Goal: Information Seeking & Learning: Understand process/instructions

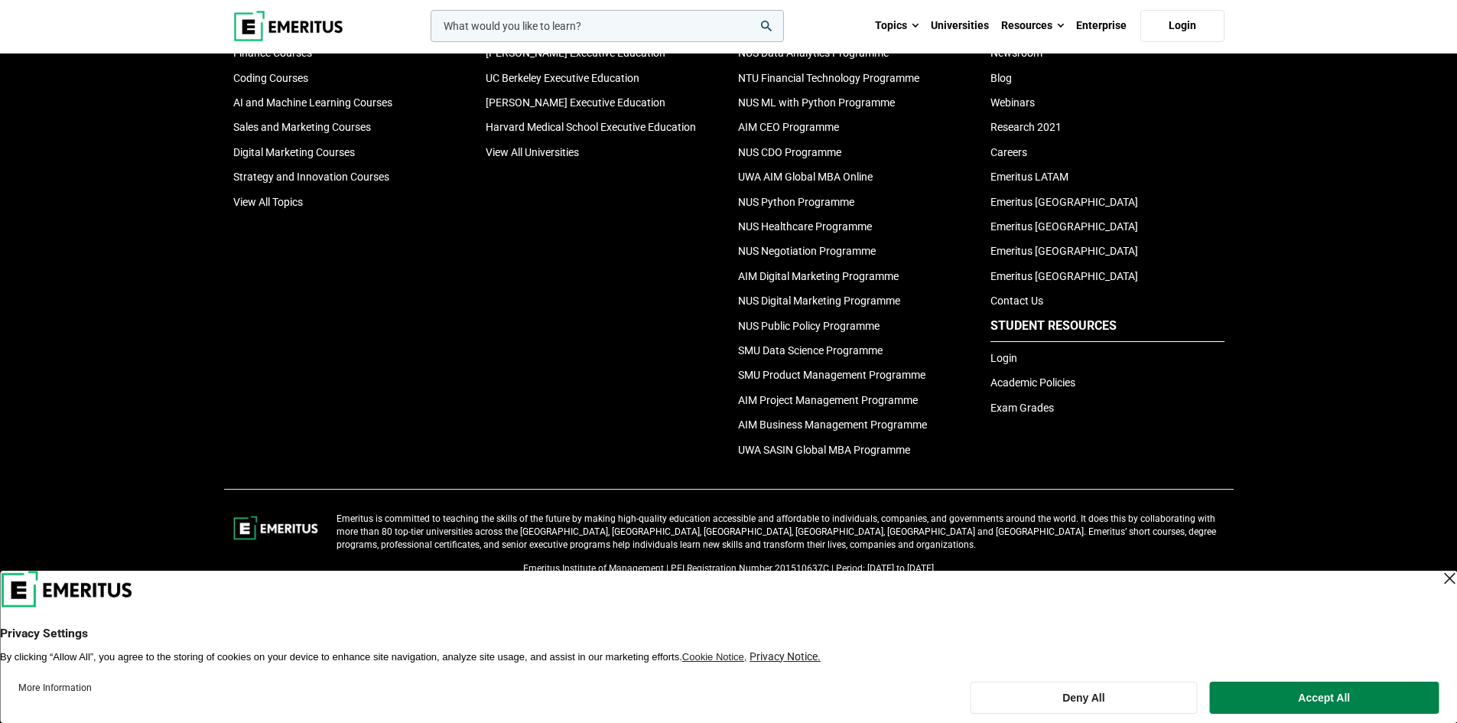
scroll to position [5285, 0]
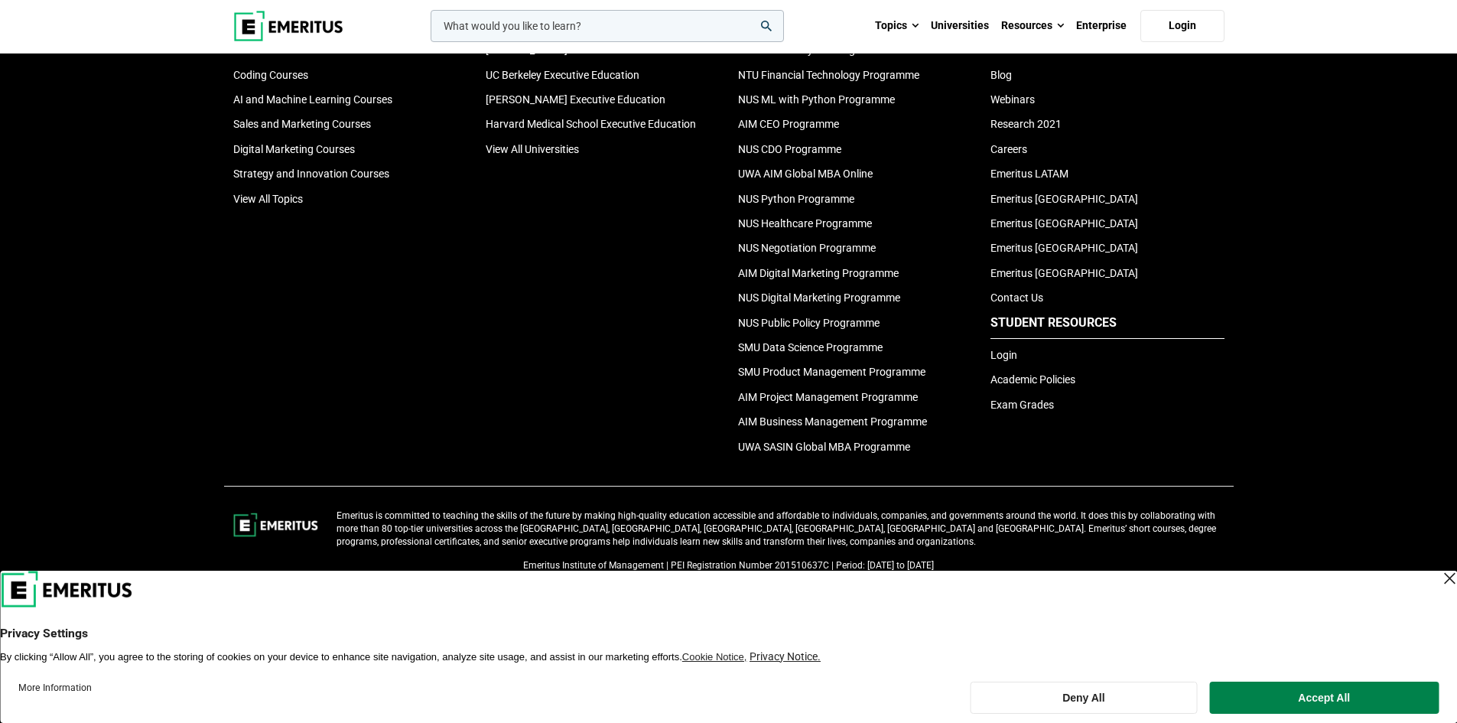
click at [390, 326] on div "Topics Data Science Courses Product Design and Innovation Courses Digital Trans…" at bounding box center [350, 198] width 252 height 529
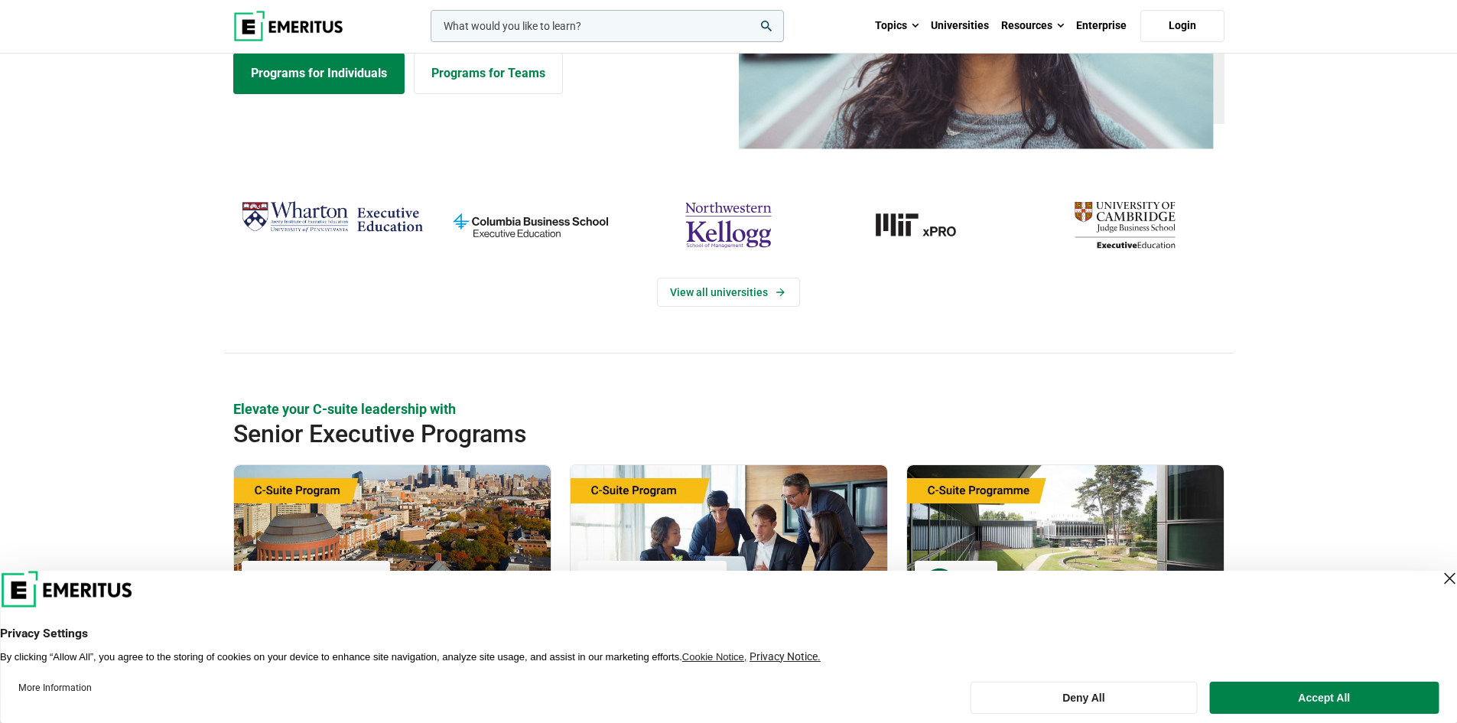
scroll to position [0, 0]
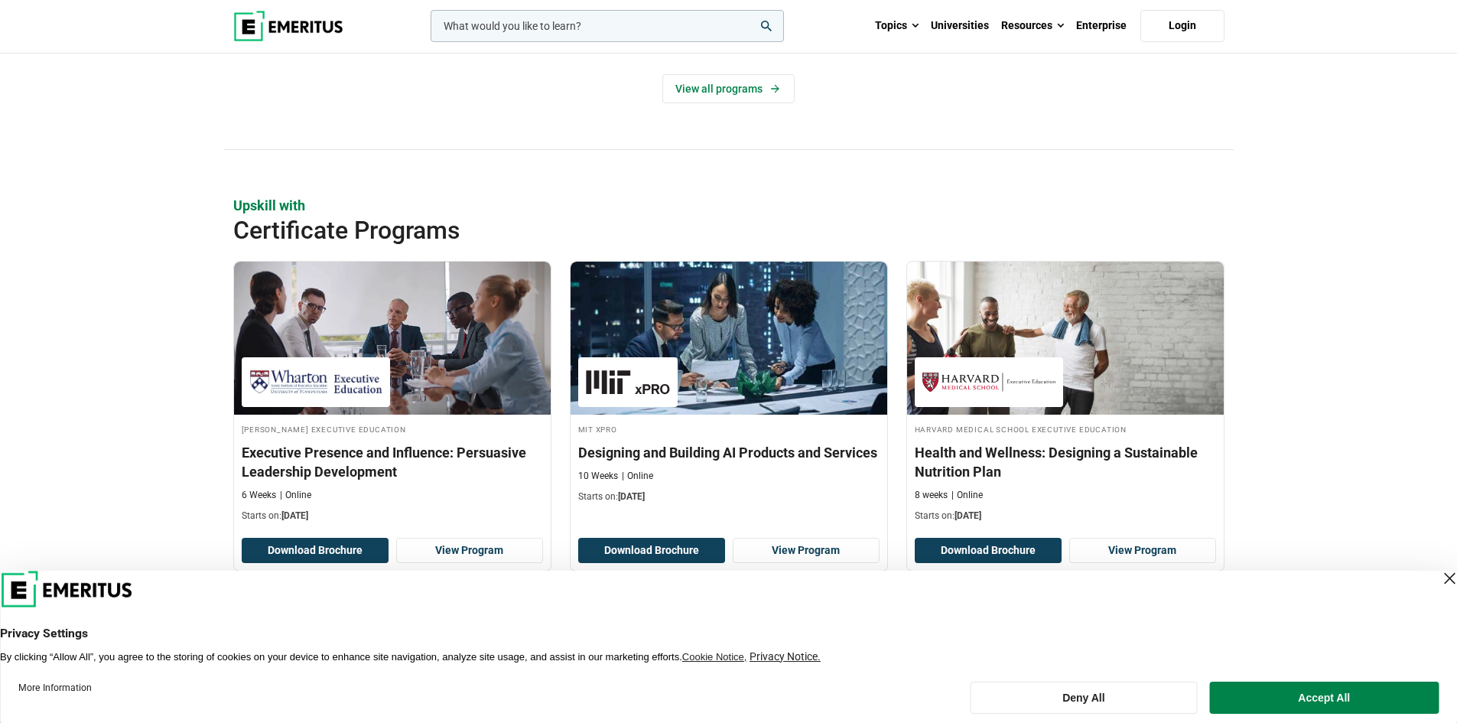
scroll to position [1570, 0]
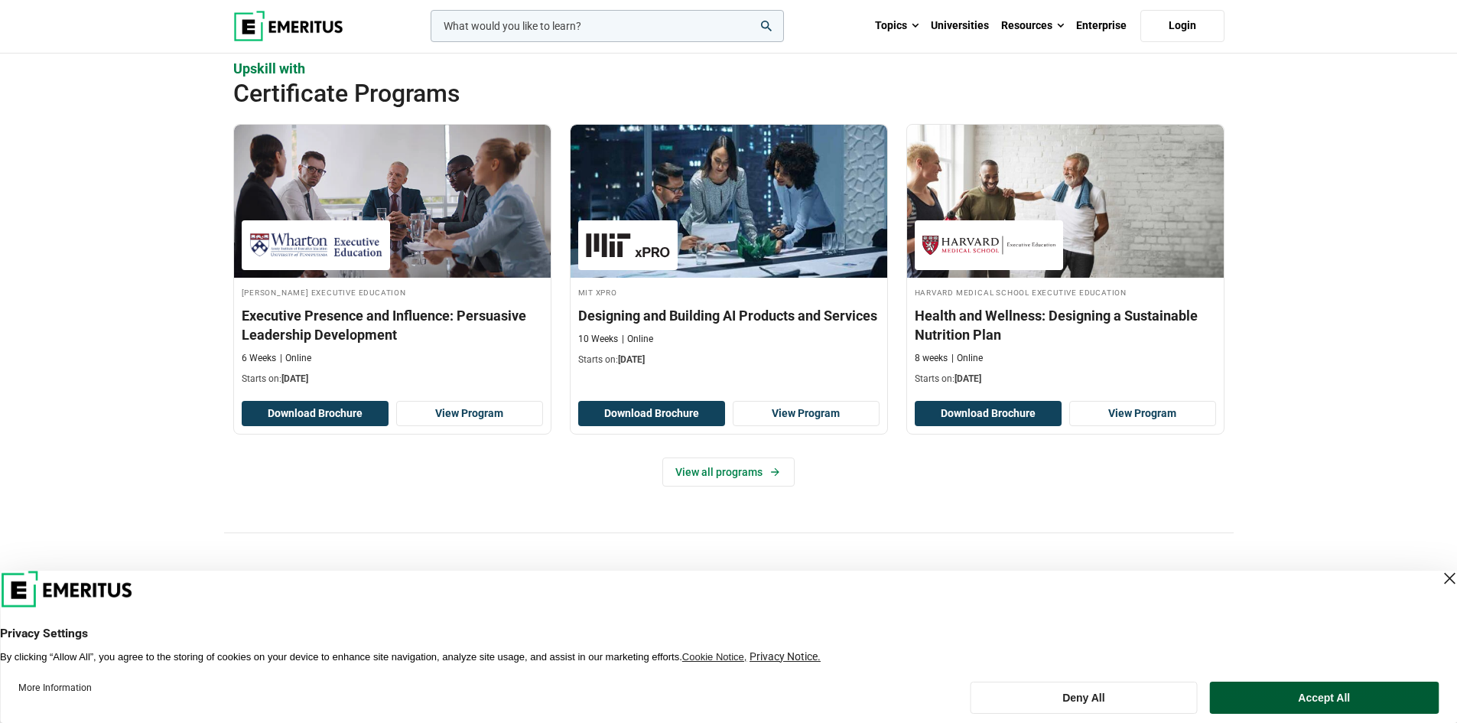
click at [1372, 696] on button "Accept All" at bounding box center [1324, 697] width 229 height 32
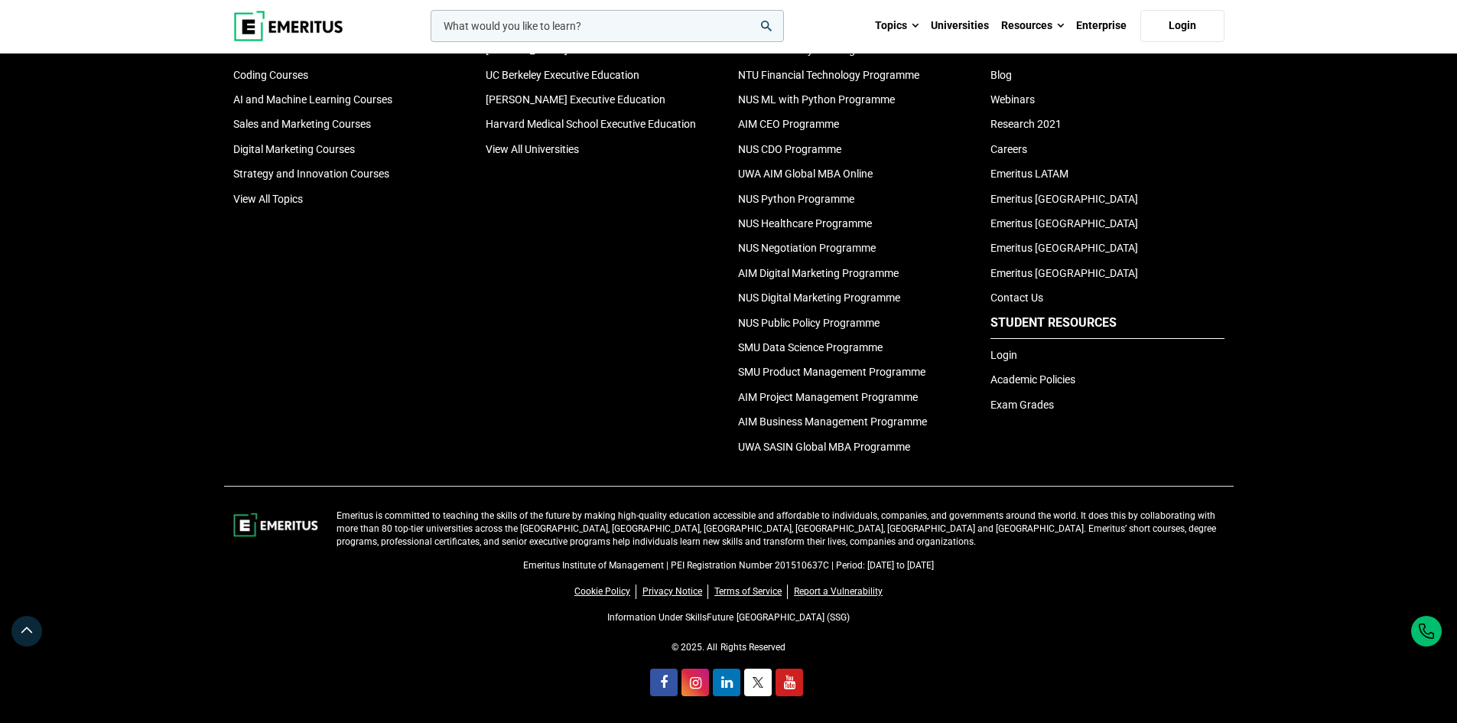
scroll to position [5254, 0]
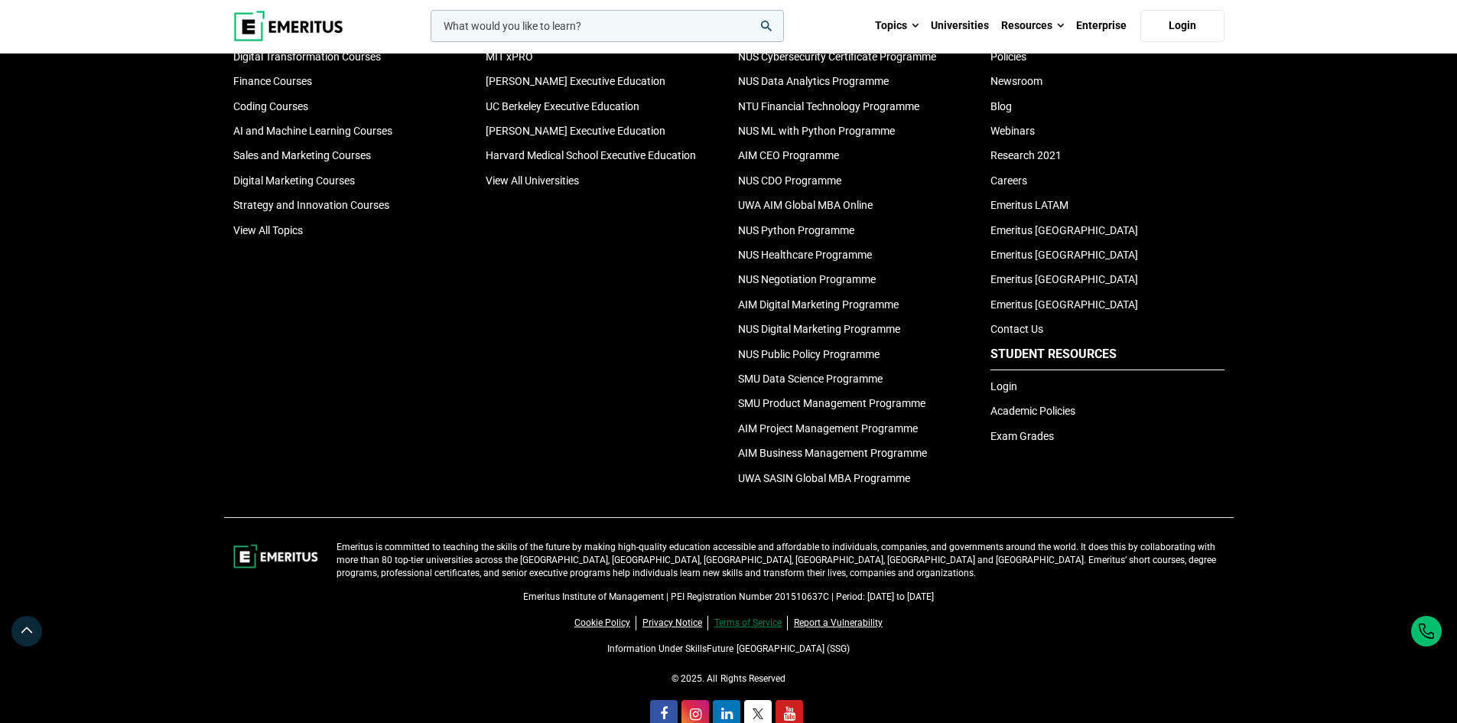
click at [757, 626] on link "Terms of Service" at bounding box center [750, 623] width 73 height 15
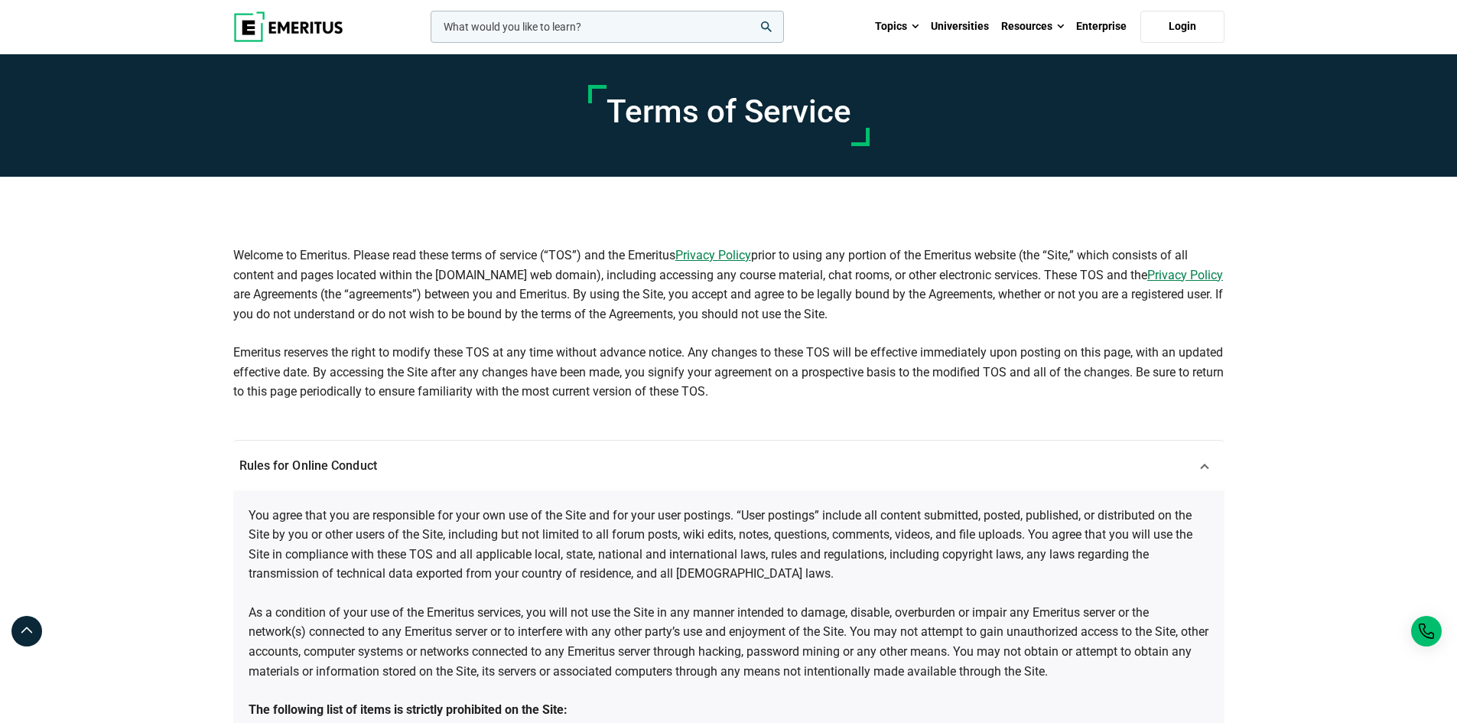
click at [742, 541] on p "You agree that you are responsible for your own use of the Site and for your us…" at bounding box center [729, 545] width 961 height 78
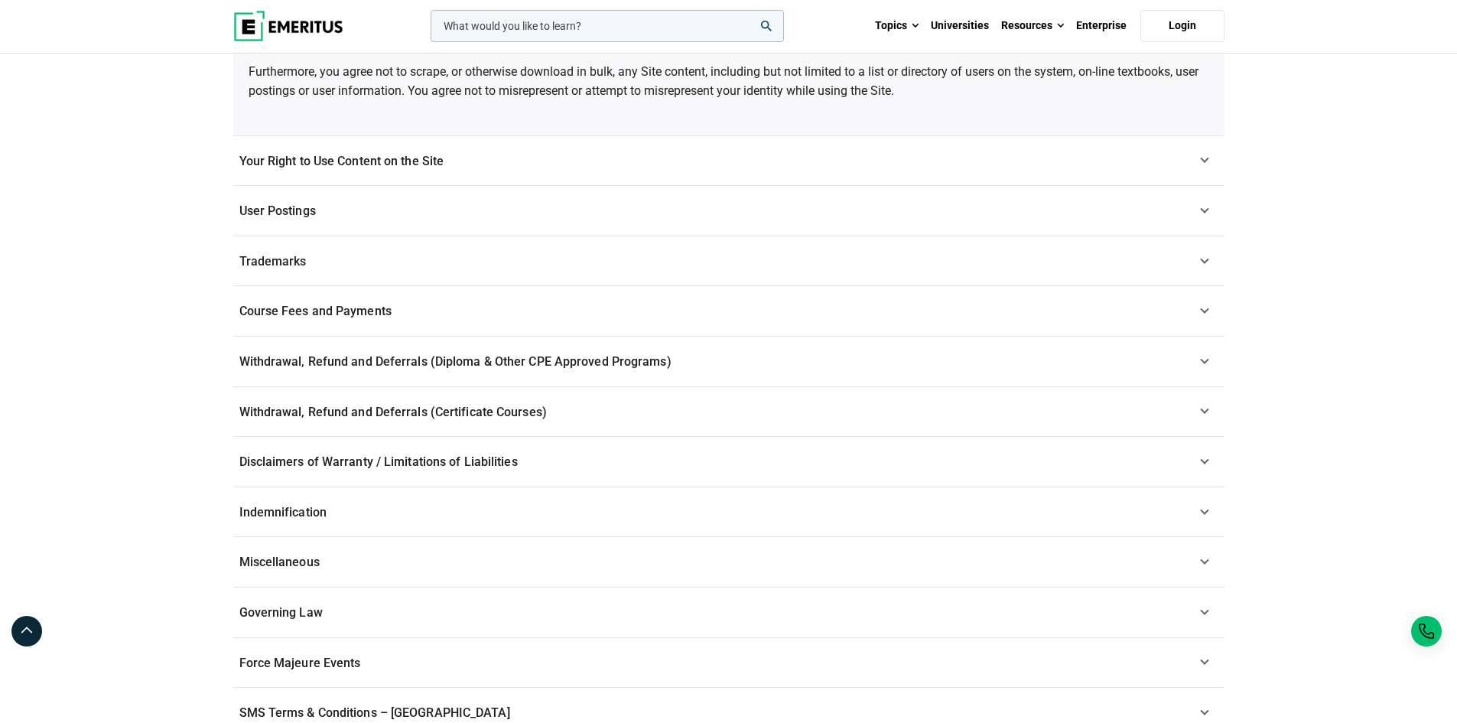
click at [686, 411] on link "Withdrawal, Refund and Deferrals (Certificate Courses)" at bounding box center [728, 412] width 991 height 50
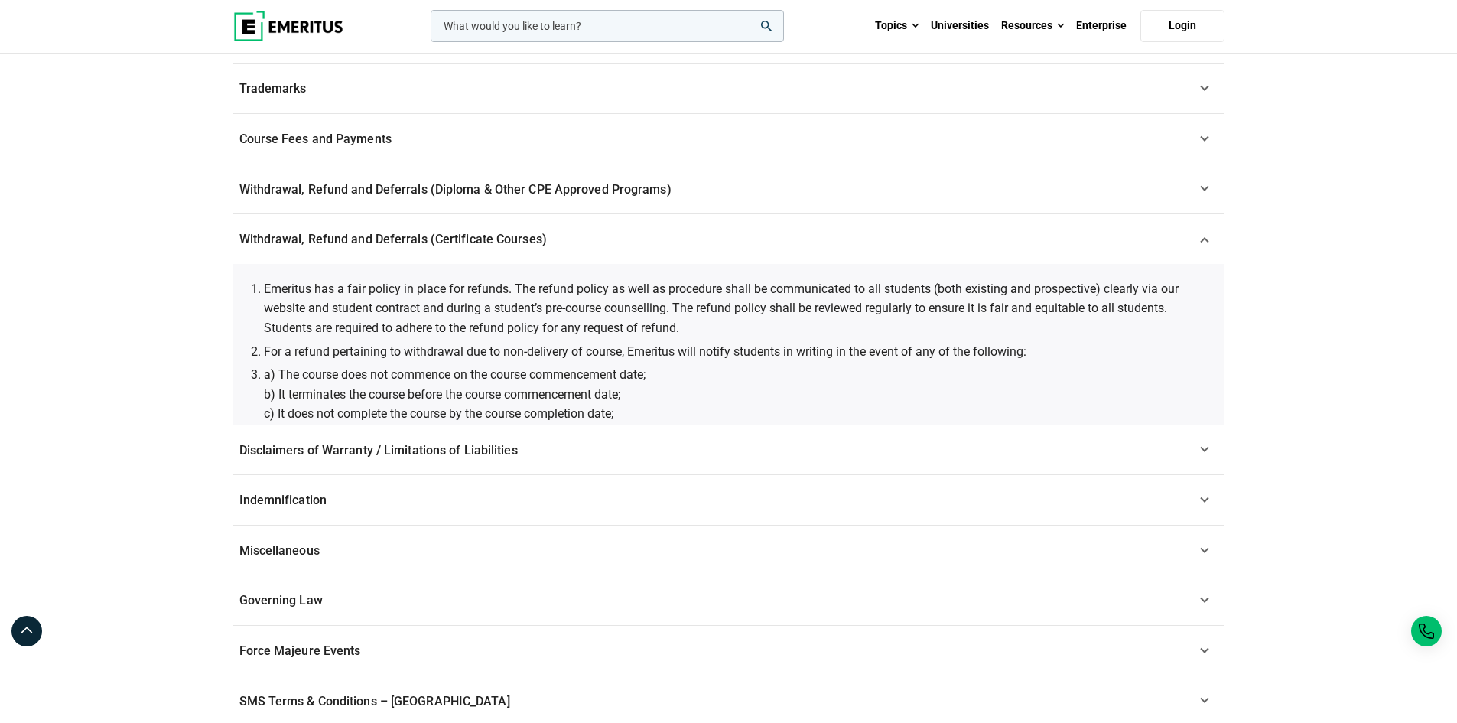
scroll to position [355, 0]
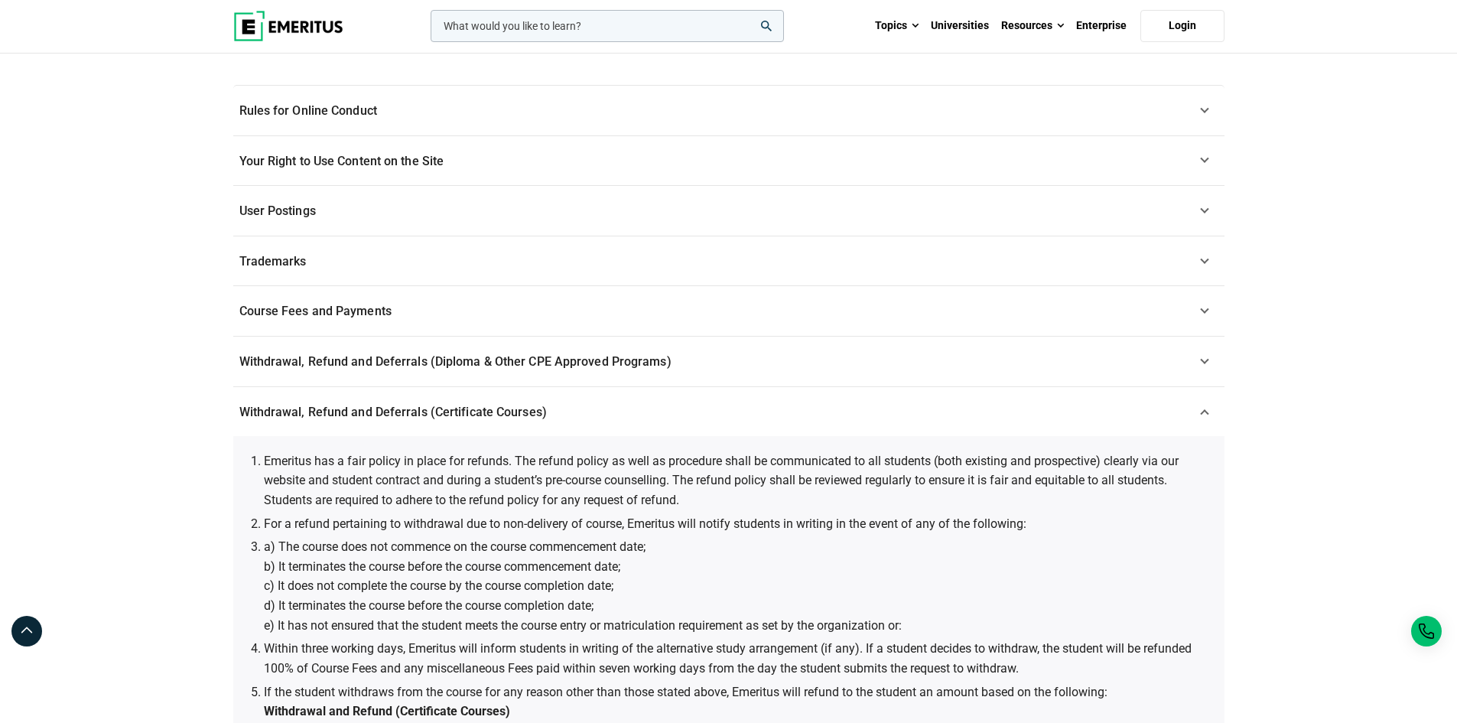
click at [675, 504] on li "Emeritus has a fair policy in place for refunds. The refund policy as well as p…" at bounding box center [736, 480] width 945 height 59
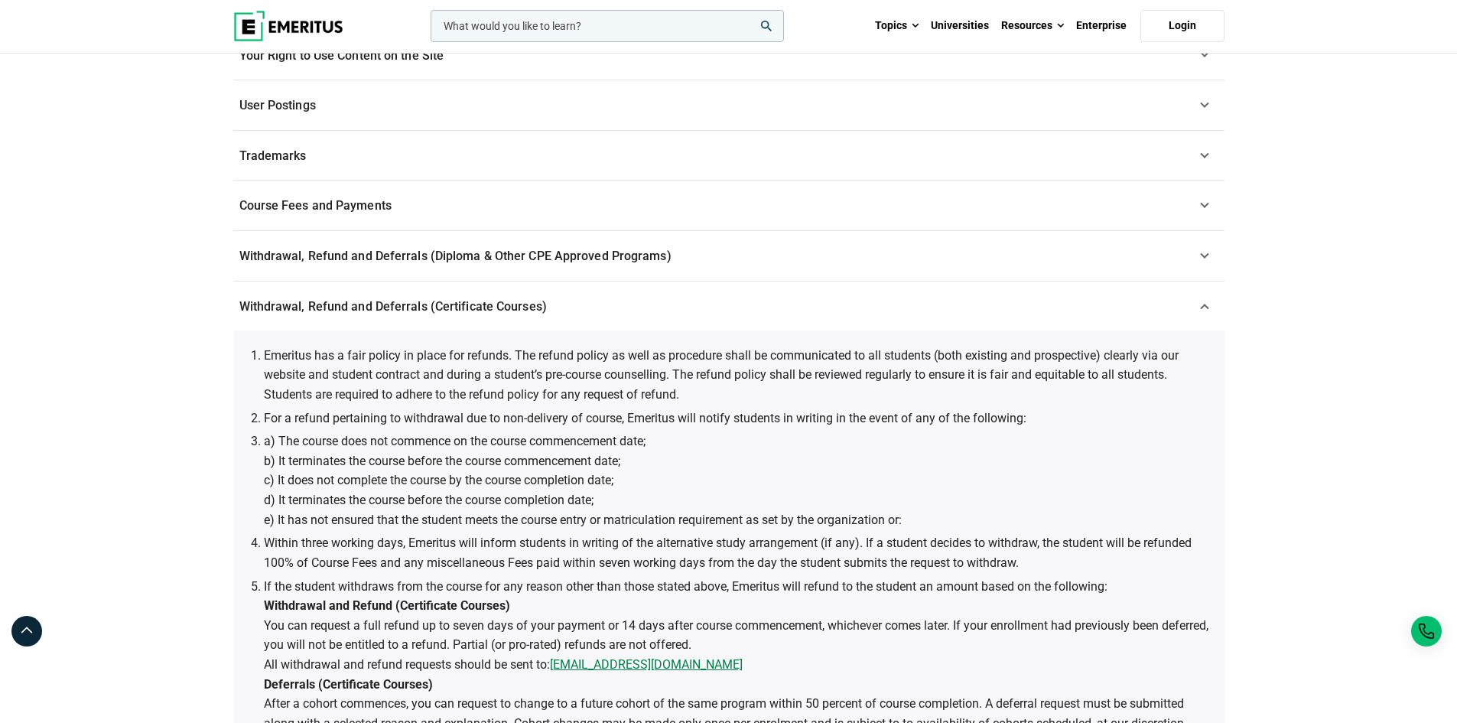
scroll to position [461, 0]
click at [675, 504] on li "a) The course does not commence on the course commencement date; b) It terminat…" at bounding box center [736, 480] width 945 height 98
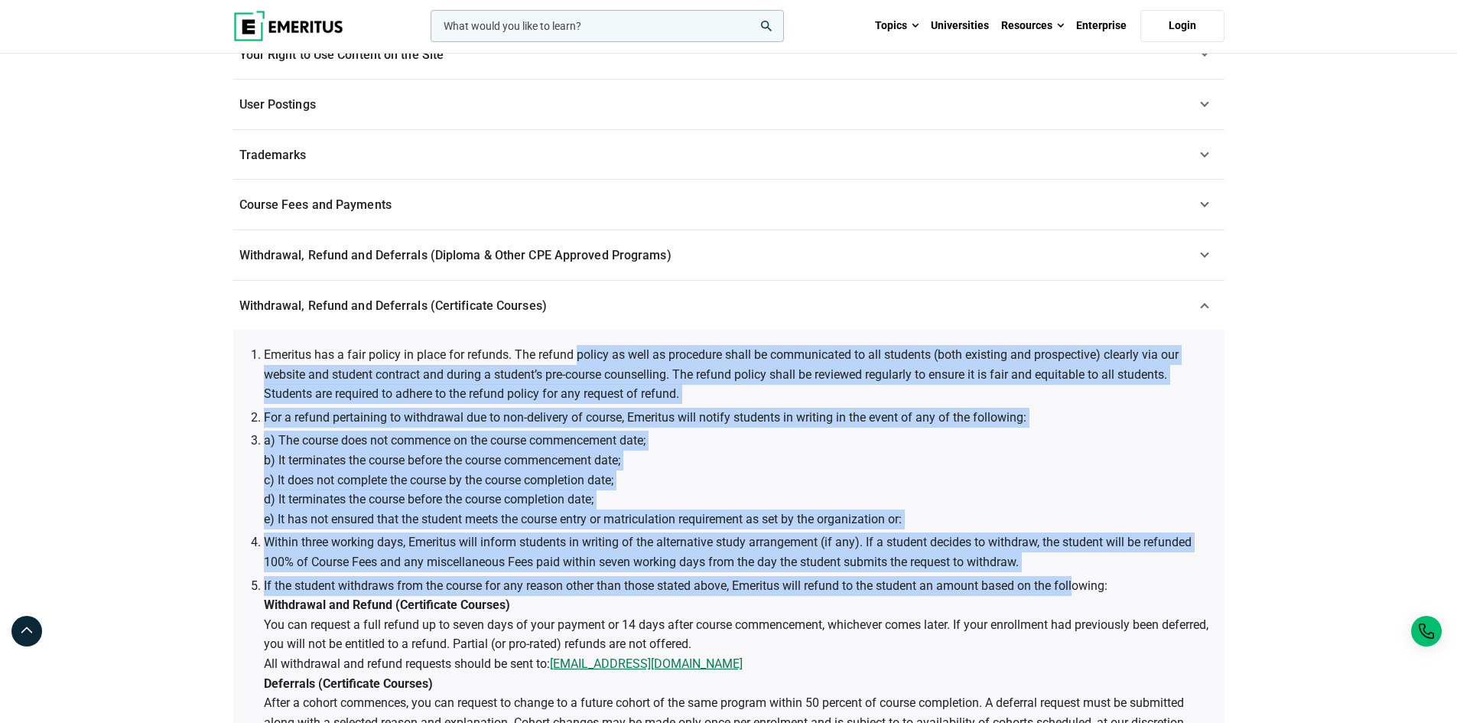
drag, startPoint x: 580, startPoint y: 350, endPoint x: 1075, endPoint y: 581, distance: 547.1
click at [1075, 581] on ol "Emeritus has a fair policy in place for refunds. The refund policy as well as p…" at bounding box center [736, 611] width 945 height 532
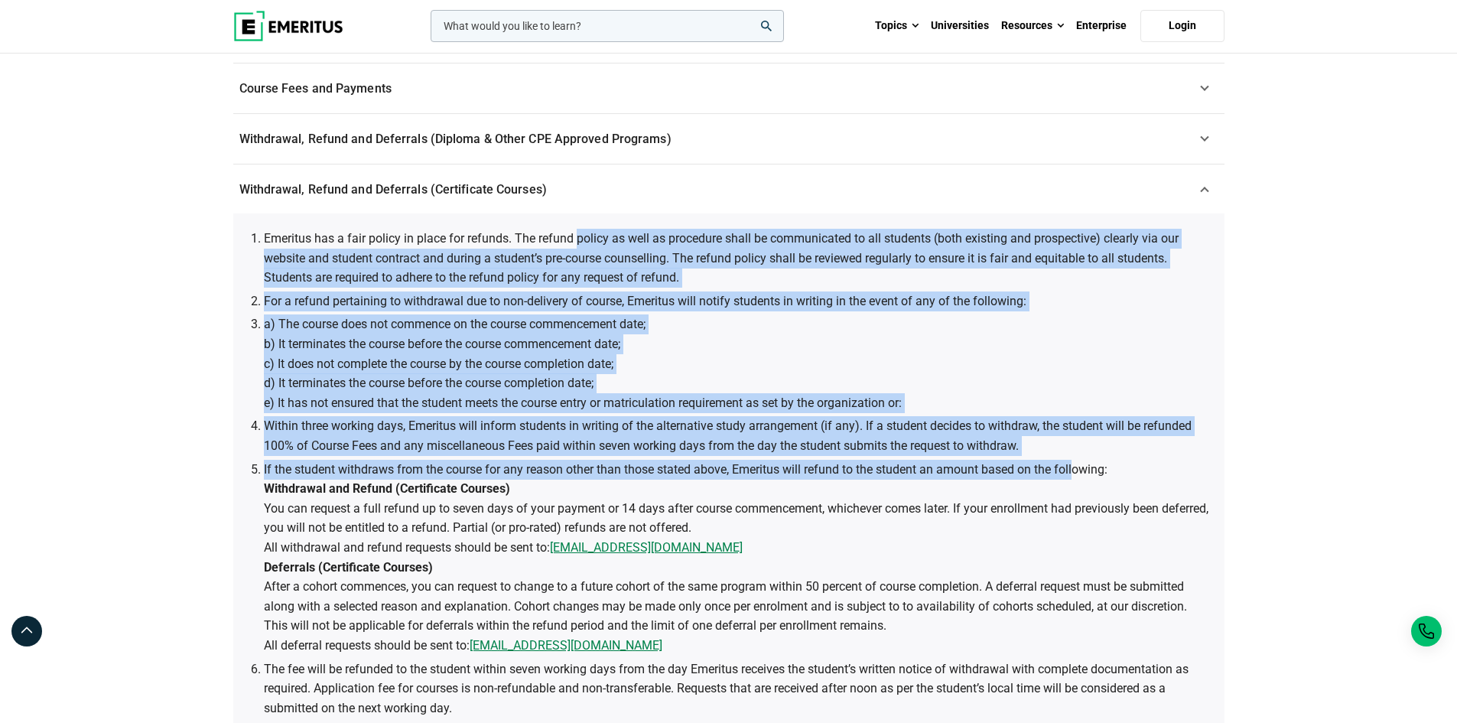
scroll to position [588, 0]
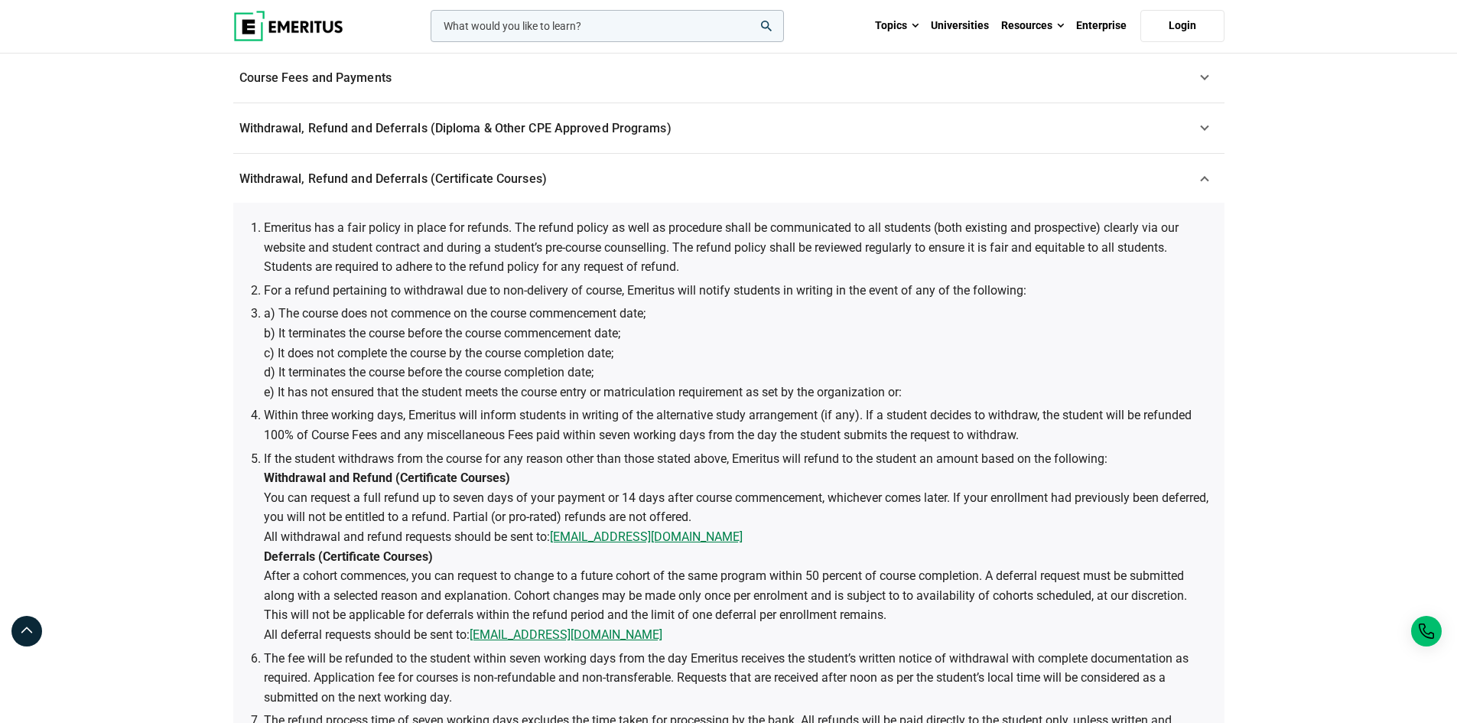
click at [705, 539] on li "If the student withdraws from the course for any reason other than those stated…" at bounding box center [736, 547] width 945 height 196
drag, startPoint x: 705, startPoint y: 539, endPoint x: 554, endPoint y: 544, distance: 151.5
click at [554, 544] on li "If the student withdraws from the course for any reason other than those stated…" at bounding box center [736, 547] width 945 height 196
copy link "admissions@emeritus.org"
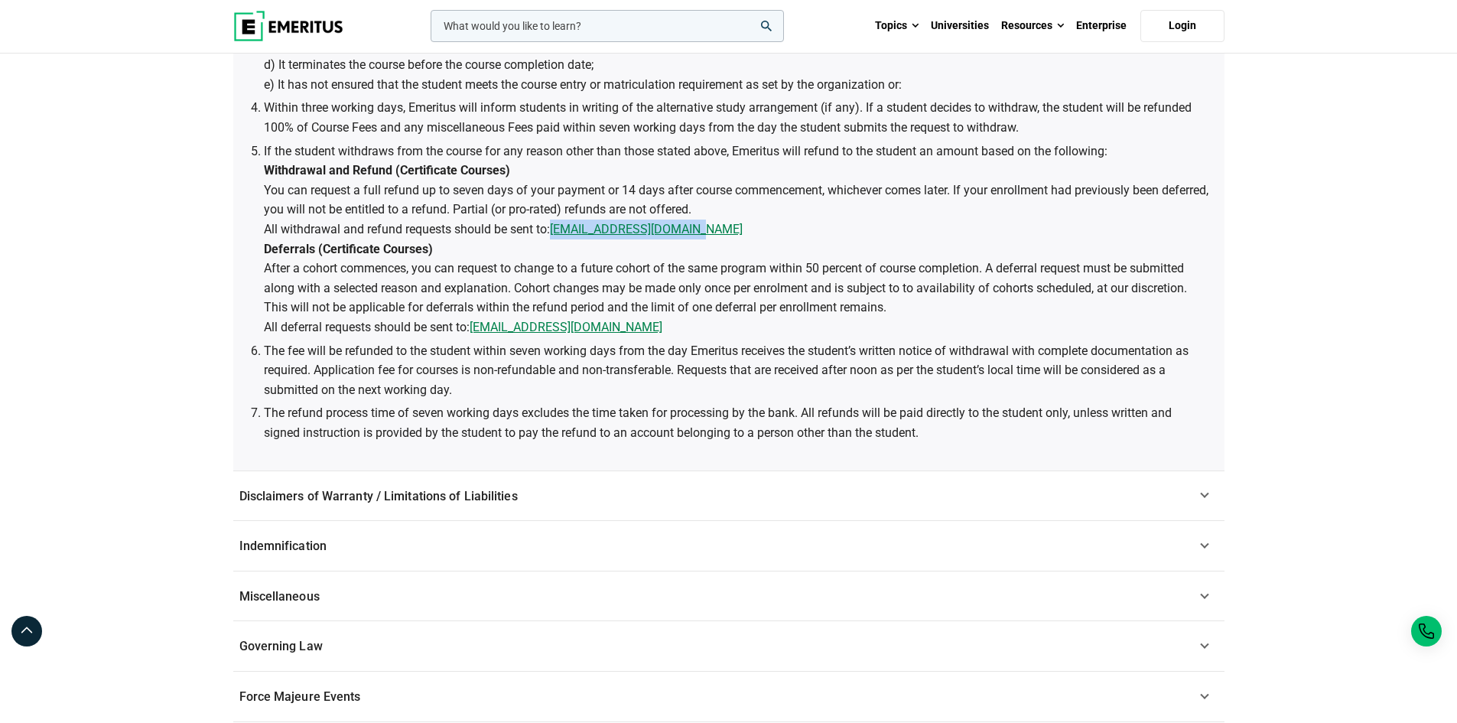
scroll to position [894, 0]
